Goal: Navigation & Orientation: Find specific page/section

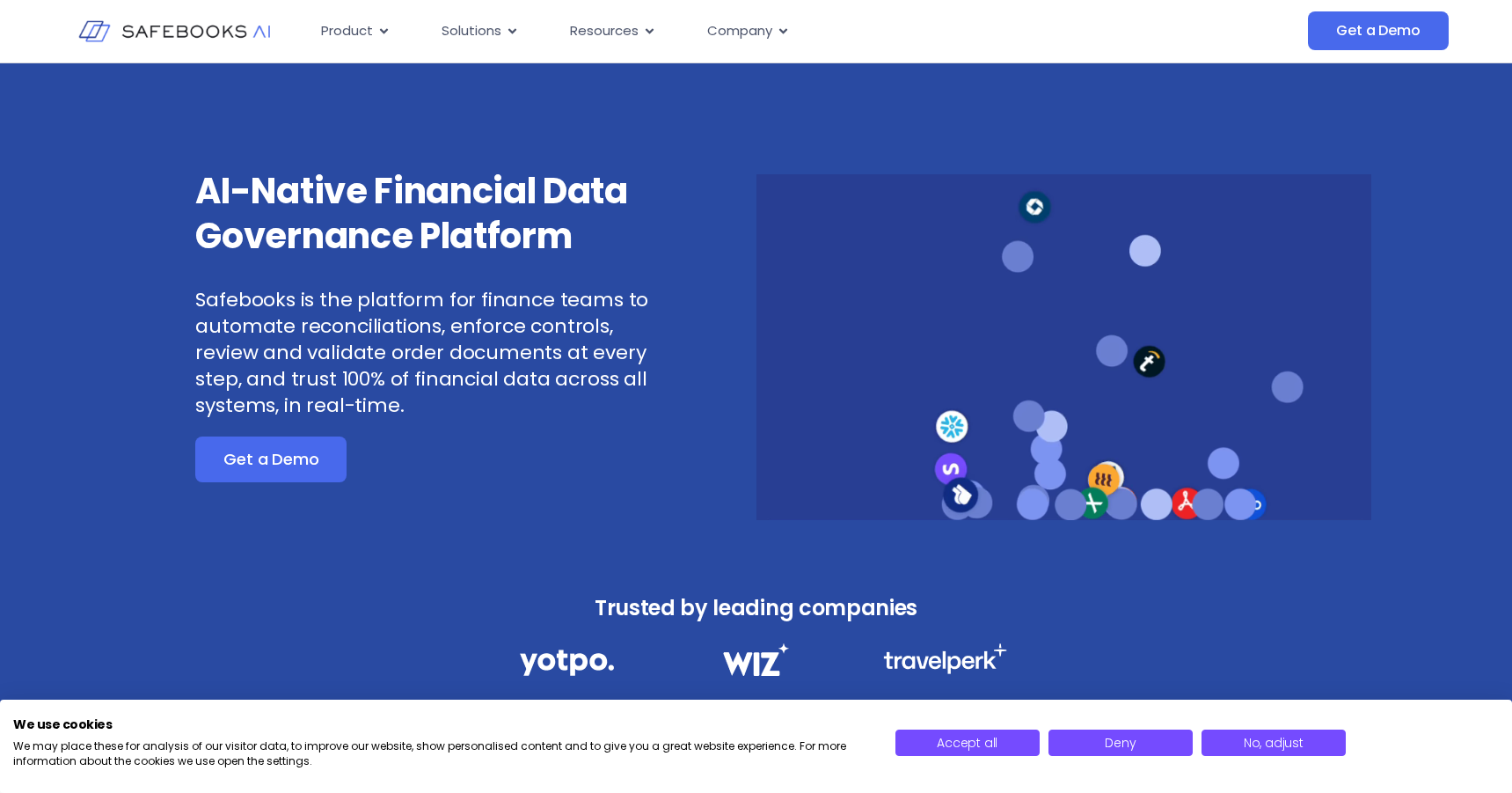
click at [771, 14] on div "Safebooks AI Careers Security About Us Contact Us Get a Demo" at bounding box center [756, 14] width 1512 height 0
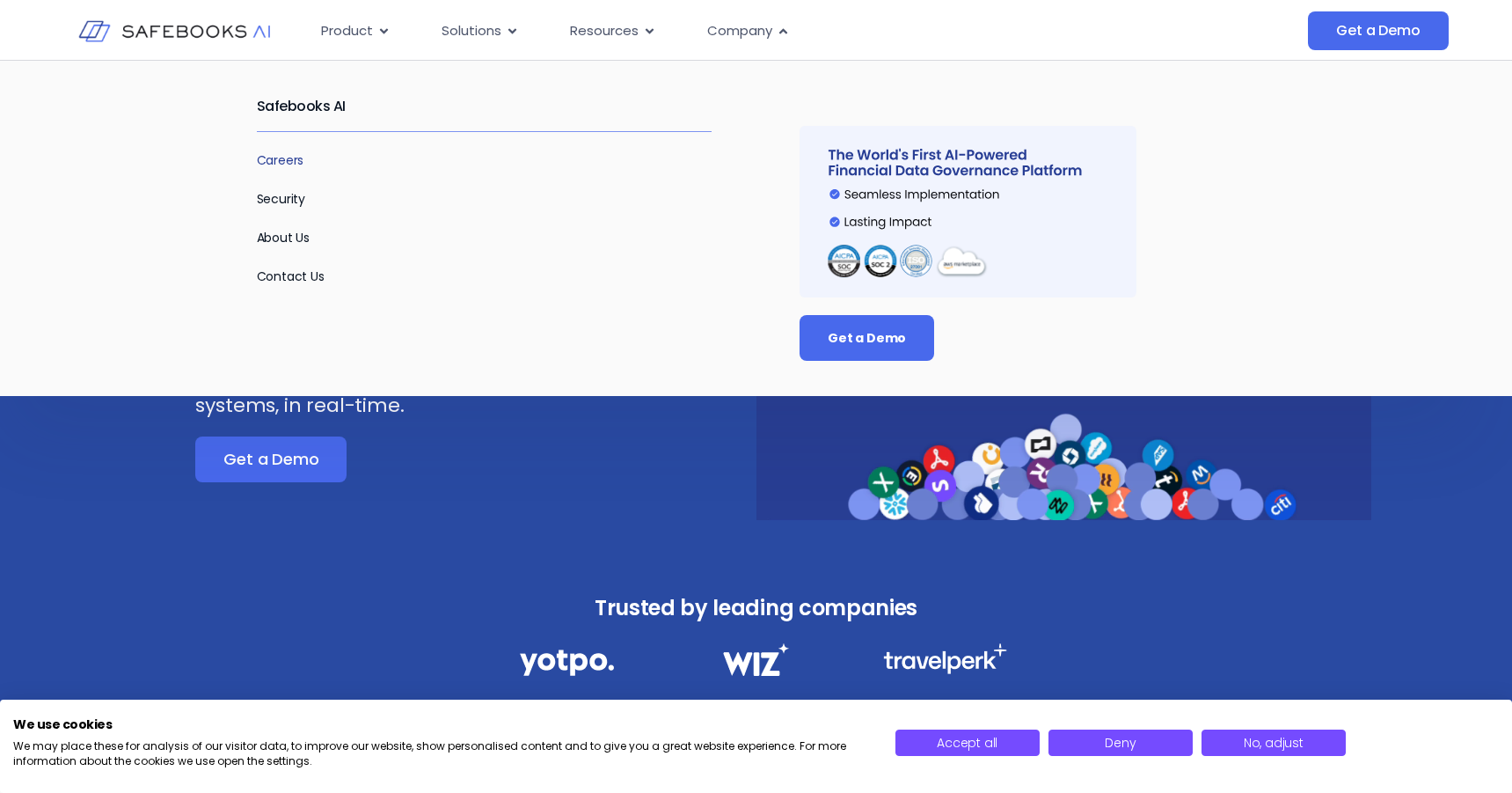
click at [290, 163] on link "Careers" at bounding box center [280, 161] width 48 height 18
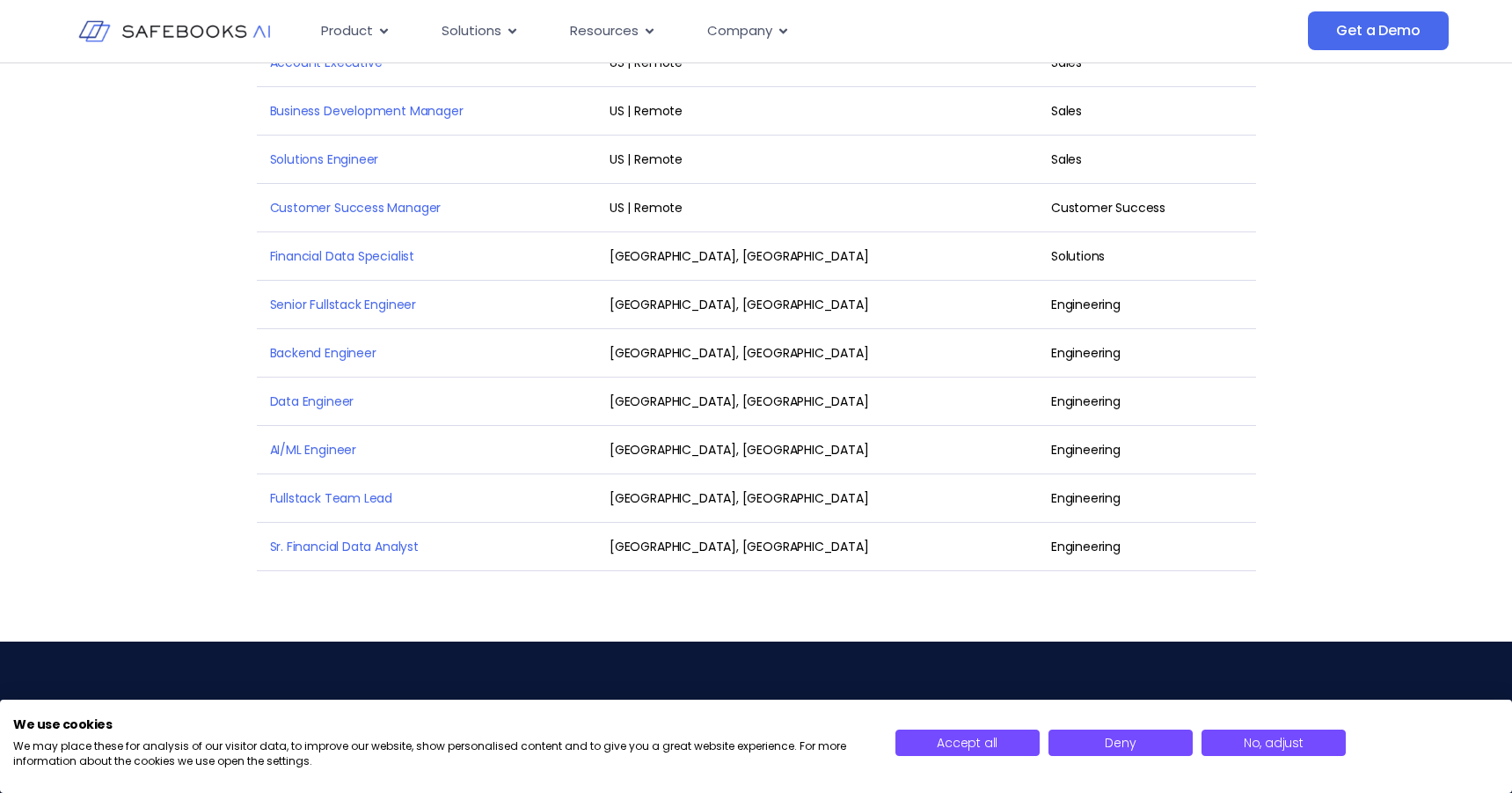
scroll to position [2269, 0]
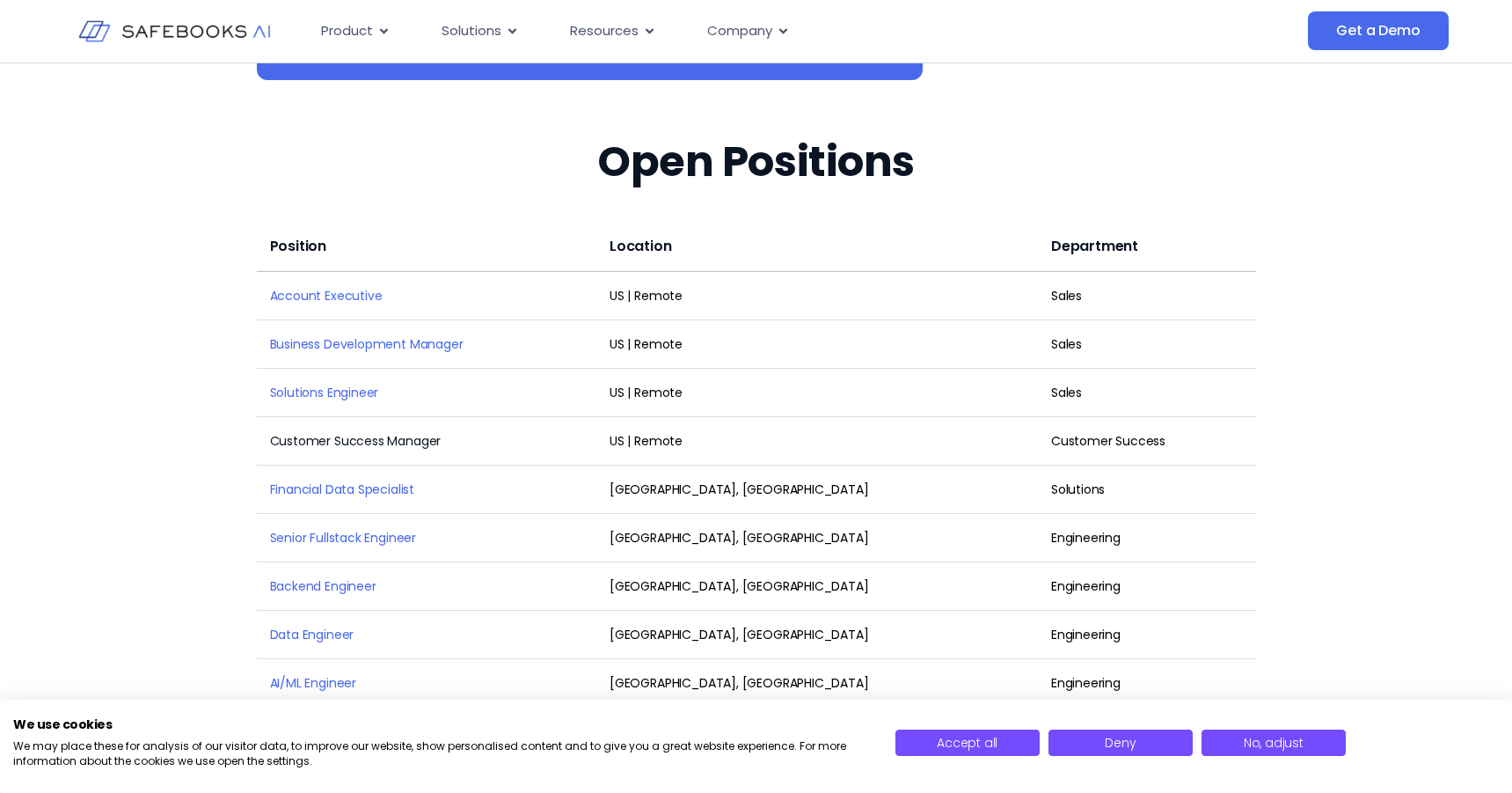
click at [339, 432] on link "Customer Success Manager" at bounding box center [356, 441] width 171 height 18
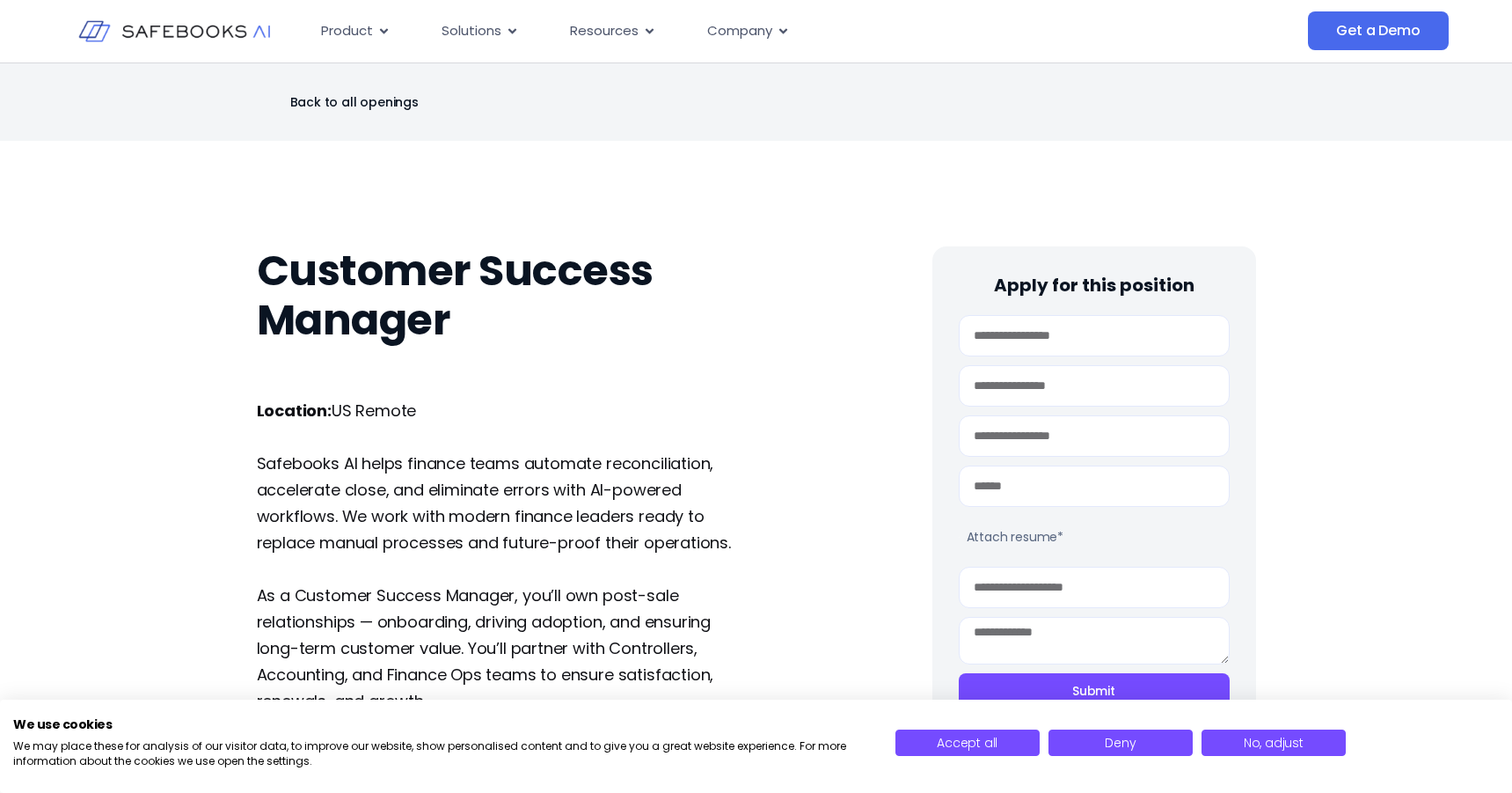
click at [1511, 96] on div "Back to all openings" at bounding box center [756, 102] width 1512 height 78
